Goal: Ask a question

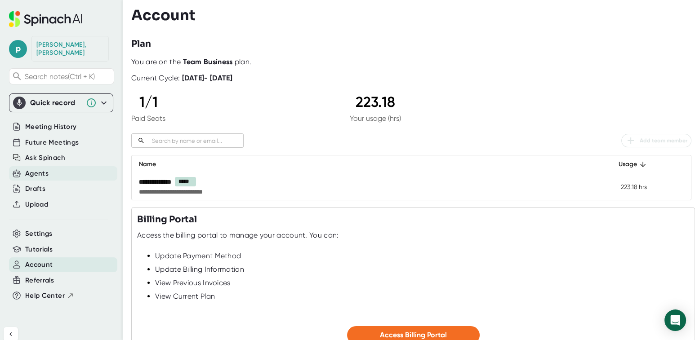
click at [38, 169] on div "Agents" at bounding box center [36, 174] width 23 height 10
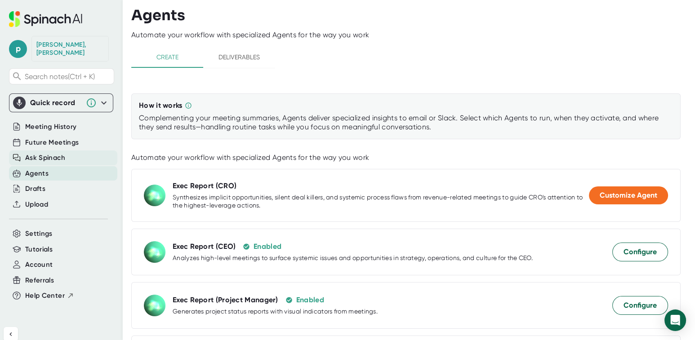
click at [38, 153] on span "Ask Spinach" at bounding box center [45, 158] width 40 height 10
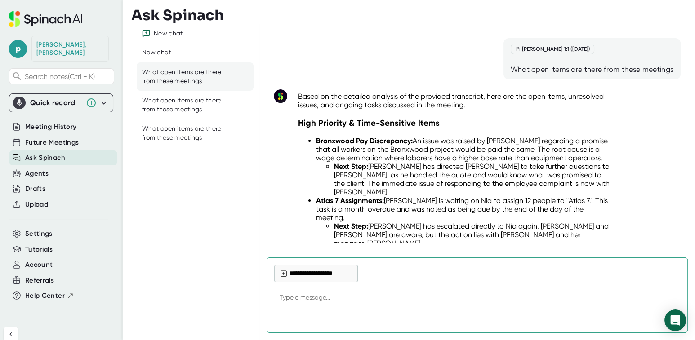
scroll to position [449, 0]
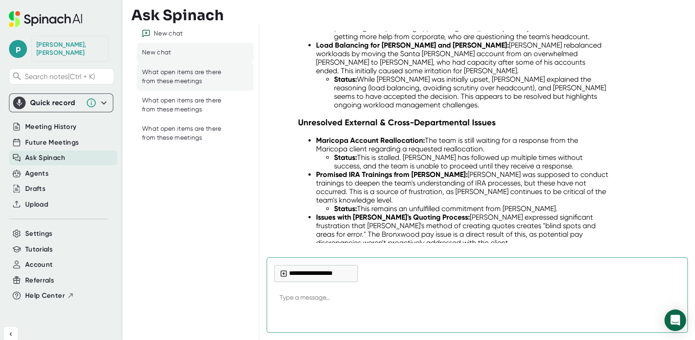
click at [159, 47] on div "New chat" at bounding box center [195, 53] width 117 height 20
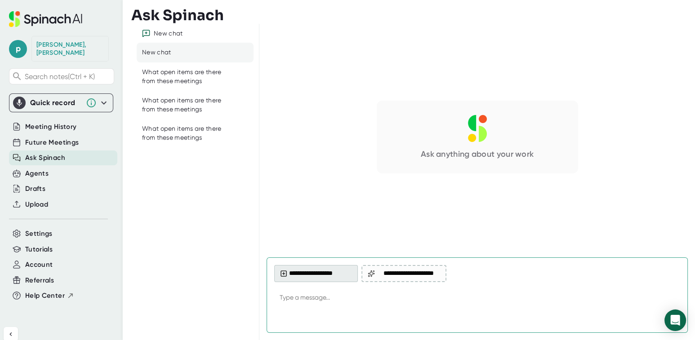
click at [323, 274] on button "**********" at bounding box center [316, 273] width 84 height 17
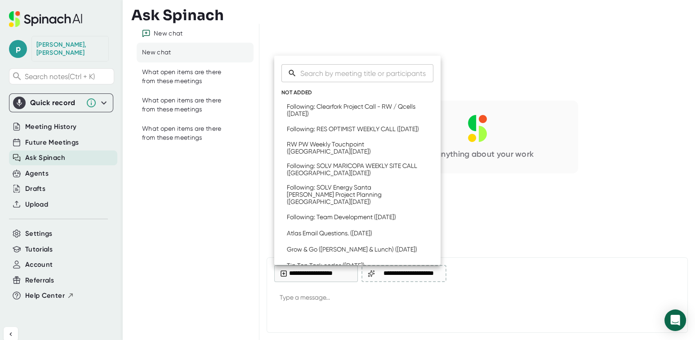
click at [285, 26] on div at bounding box center [347, 170] width 695 height 340
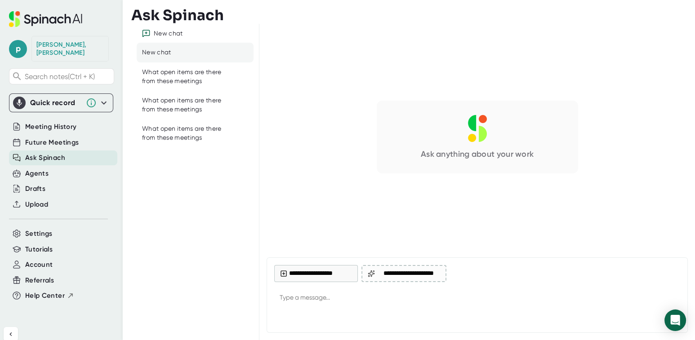
type textarea "x"
